Goal: Browse casually

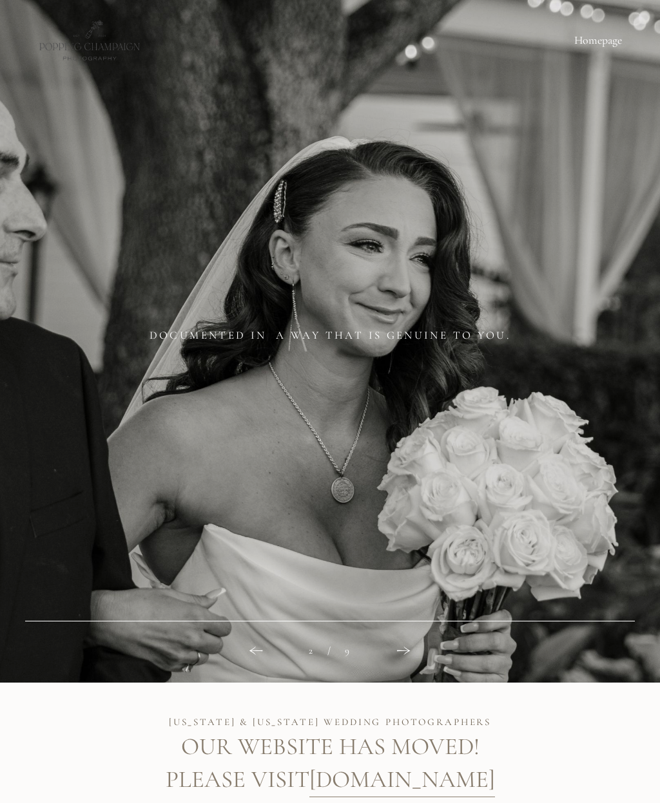
click at [590, 41] on link "Homepage" at bounding box center [598, 40] width 61 height 15
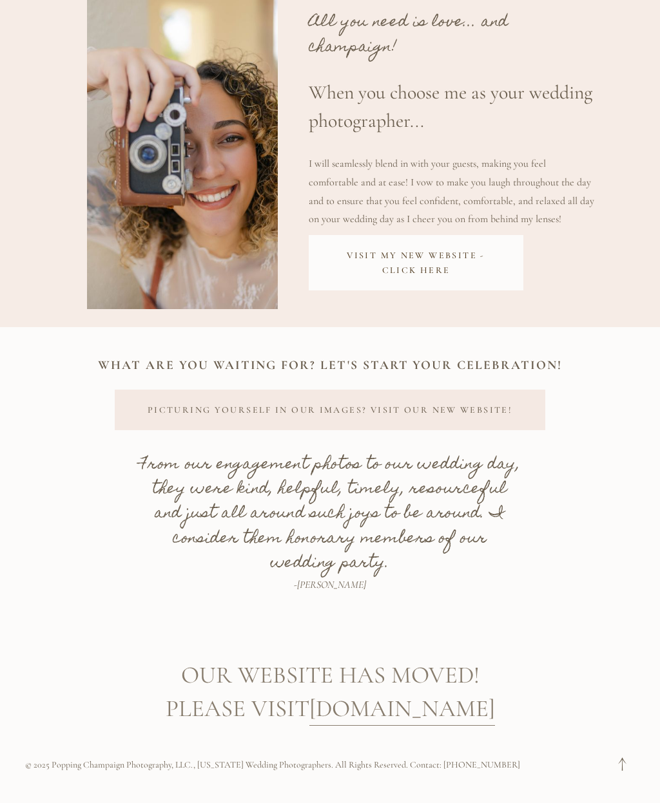
scroll to position [983, 0]
click at [182, 407] on link "Picturing yourself in our images? Visit our new website!" at bounding box center [330, 410] width 430 height 41
